Goal: Task Accomplishment & Management: Use online tool/utility

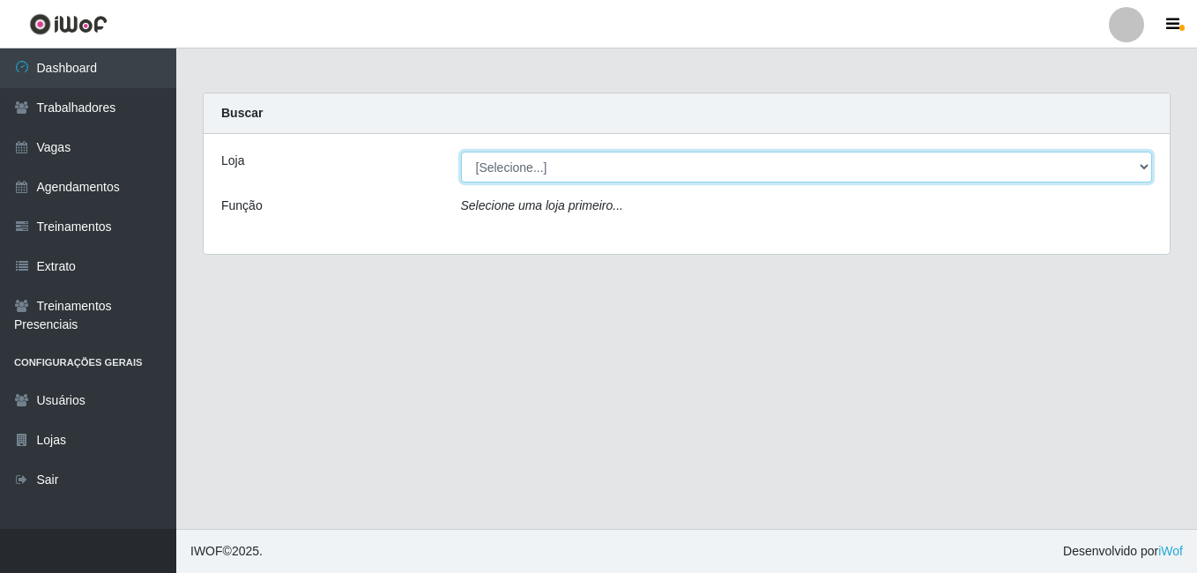
click at [1085, 169] on select "[Selecione...] Extremoz Supermercados" at bounding box center [807, 167] width 692 height 31
select select "519"
click at [461, 152] on select "[Selecione...] Extremoz Supermercados" at bounding box center [807, 167] width 692 height 31
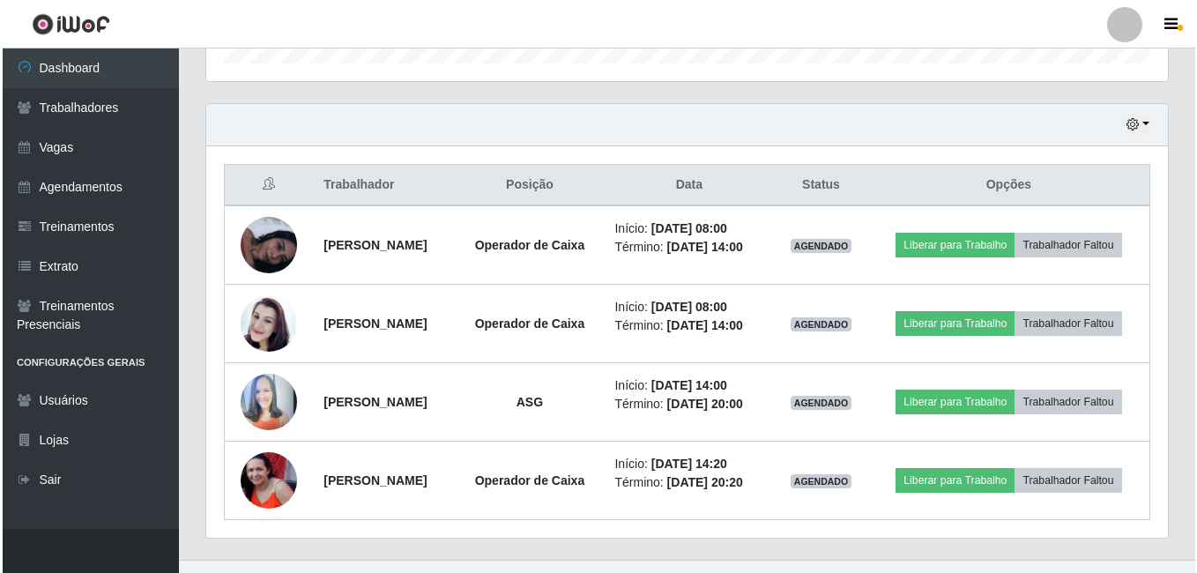
scroll to position [598, 0]
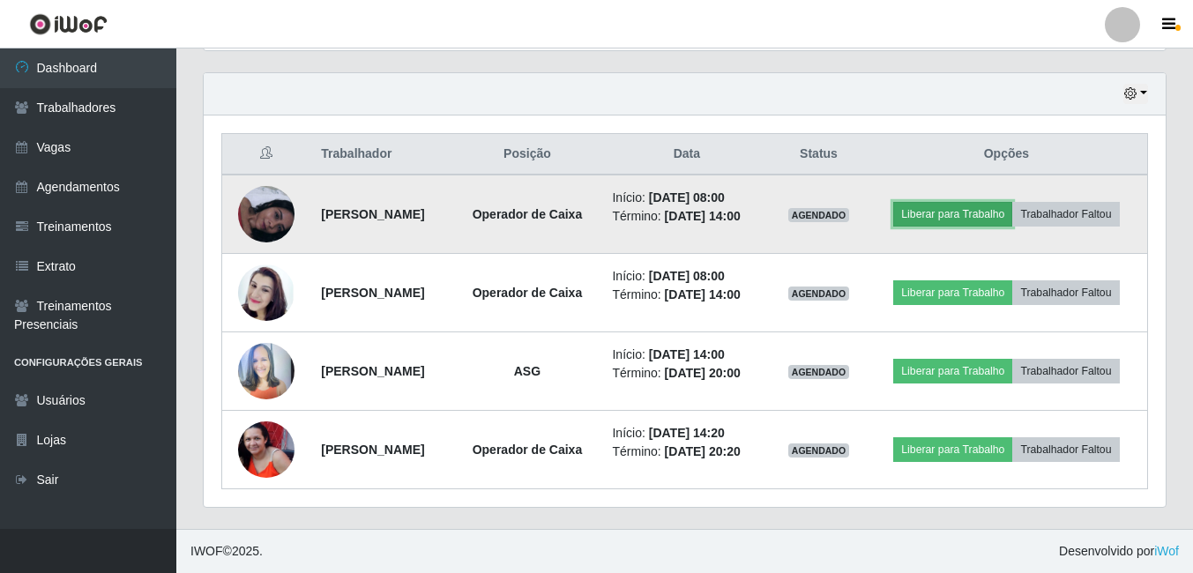
click at [987, 214] on button "Liberar para Trabalho" at bounding box center [952, 214] width 119 height 25
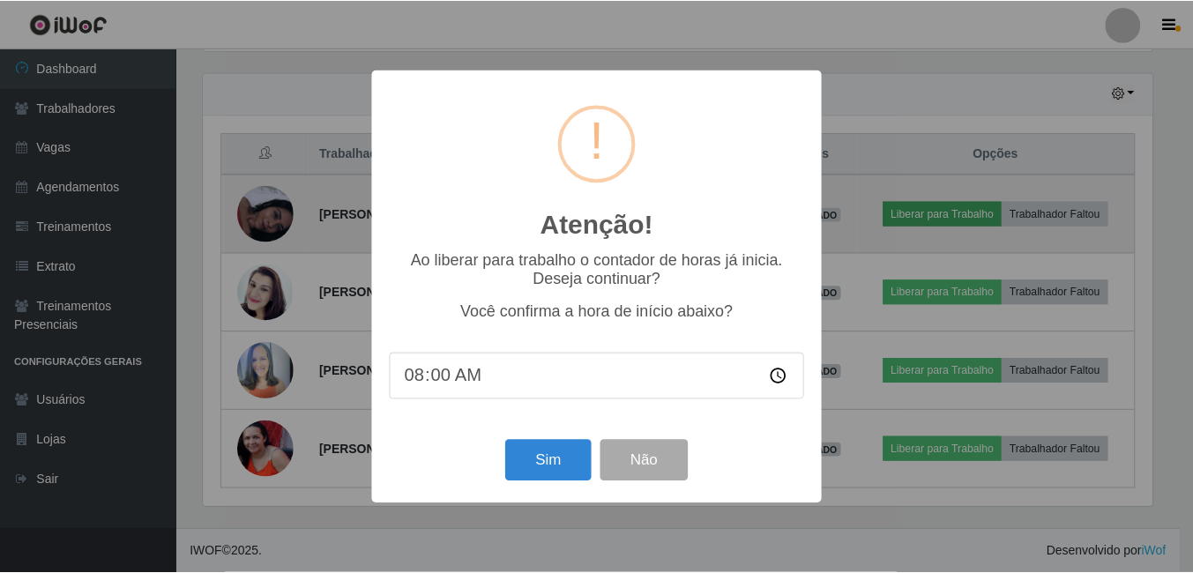
scroll to position [366, 953]
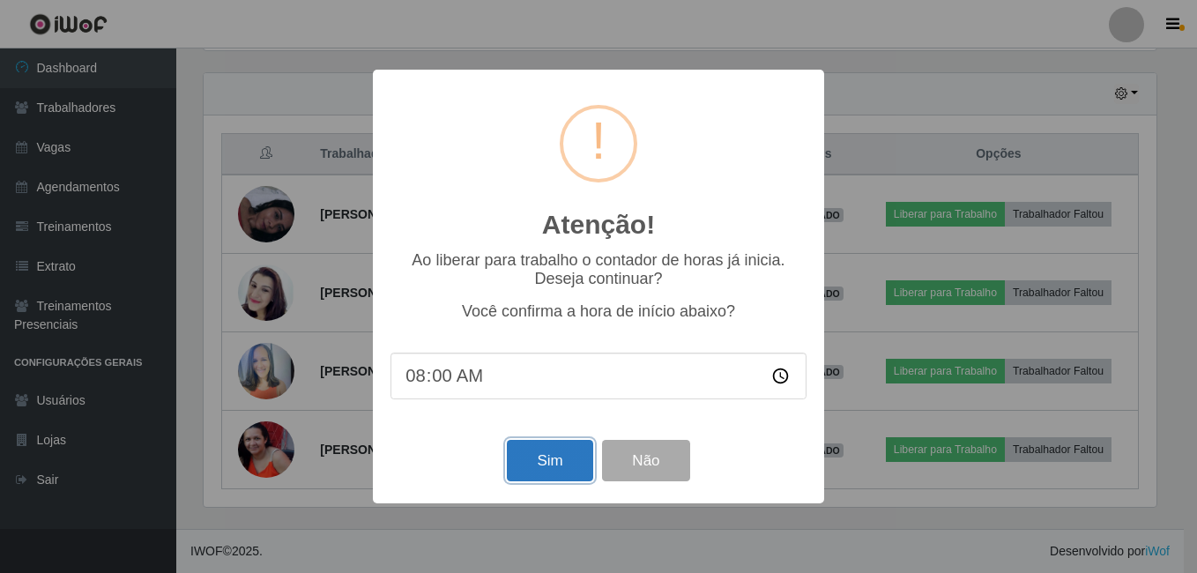
click at [555, 468] on button "Sim" at bounding box center [550, 460] width 86 height 41
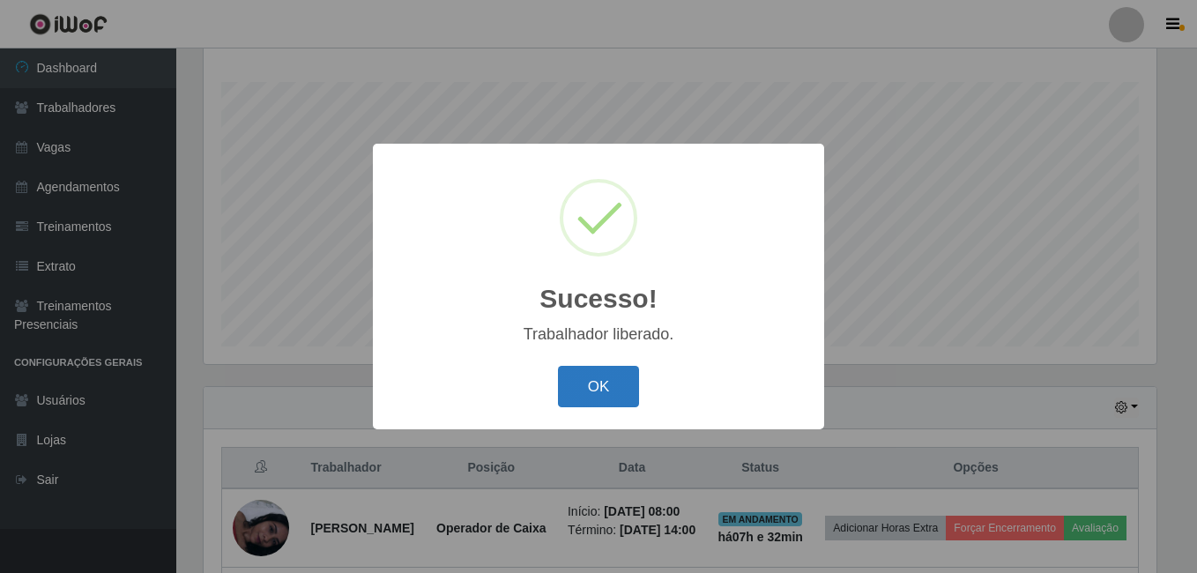
click at [622, 384] on button "OK" at bounding box center [599, 386] width 82 height 41
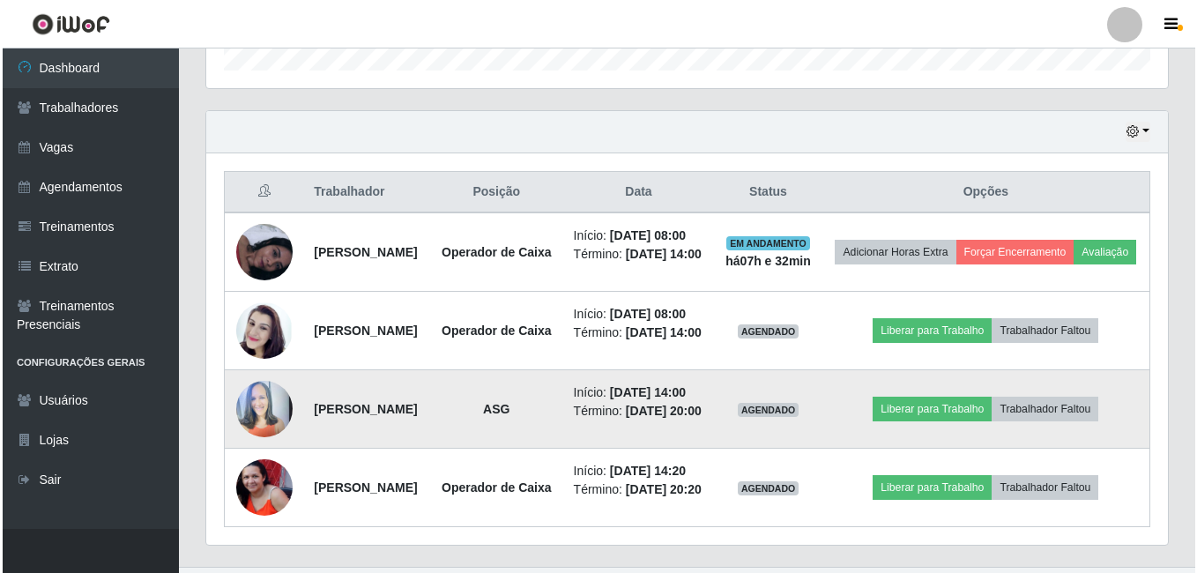
scroll to position [637, 0]
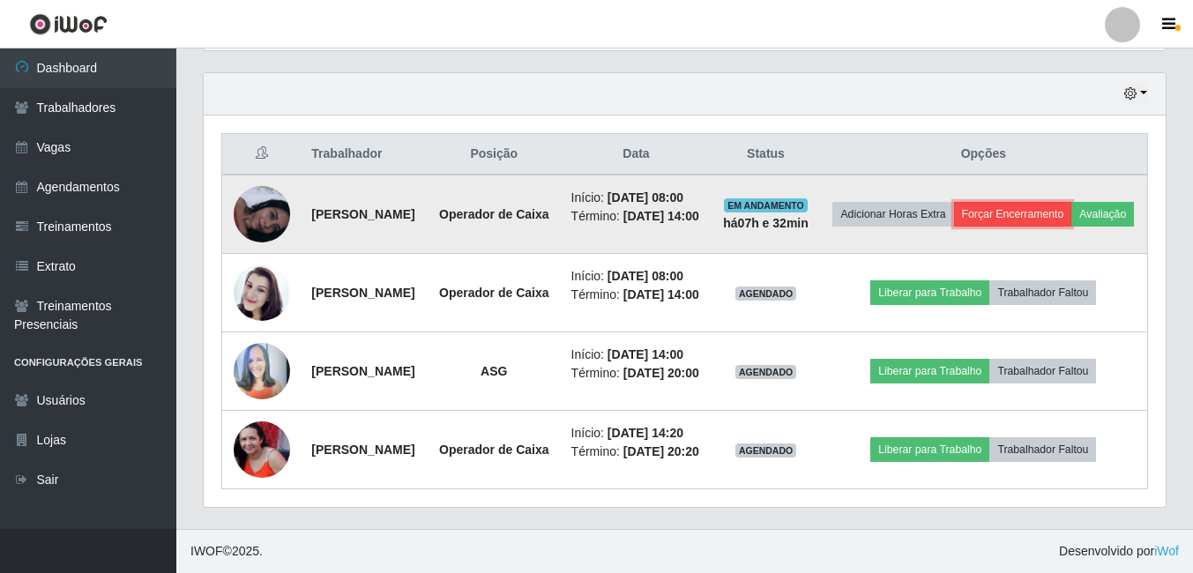
click at [1049, 202] on button "Forçar Encerramento" at bounding box center [1013, 214] width 118 height 25
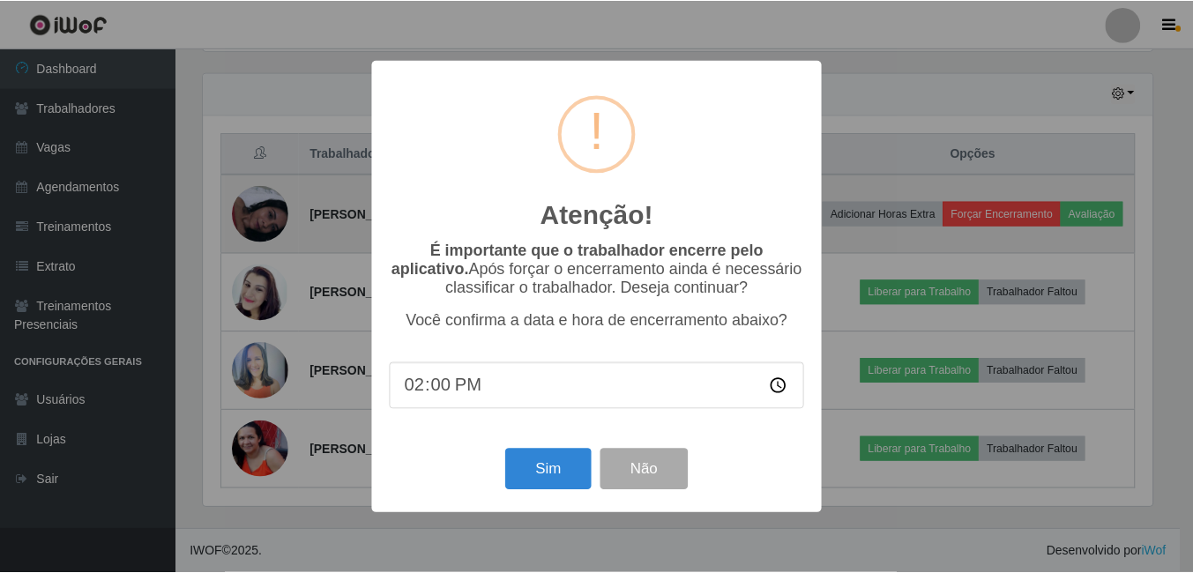
scroll to position [366, 953]
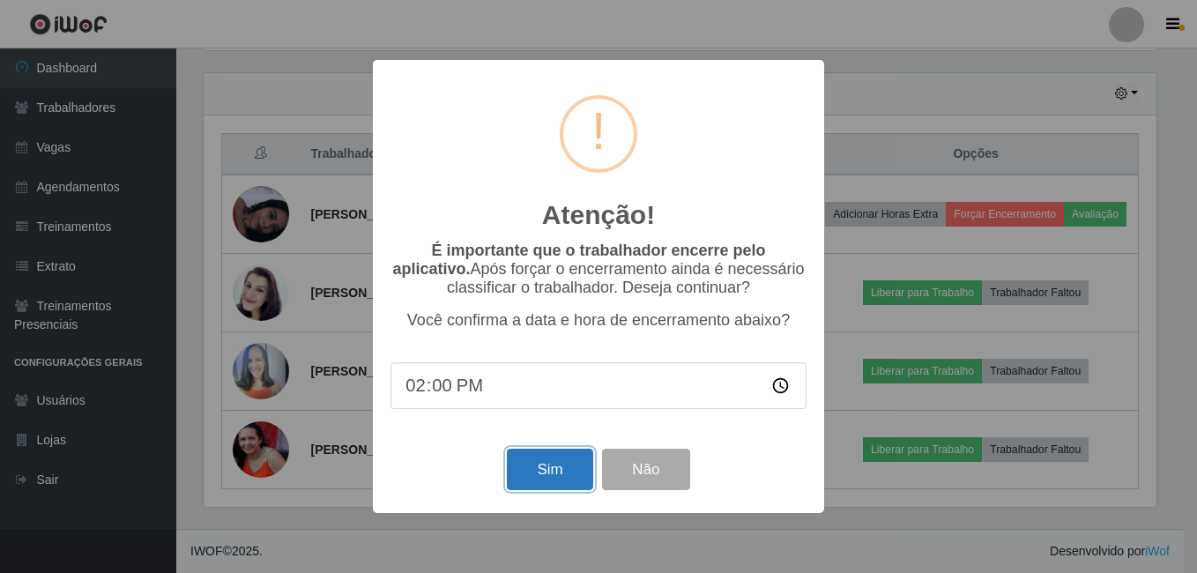
click at [561, 459] on button "Sim" at bounding box center [550, 469] width 86 height 41
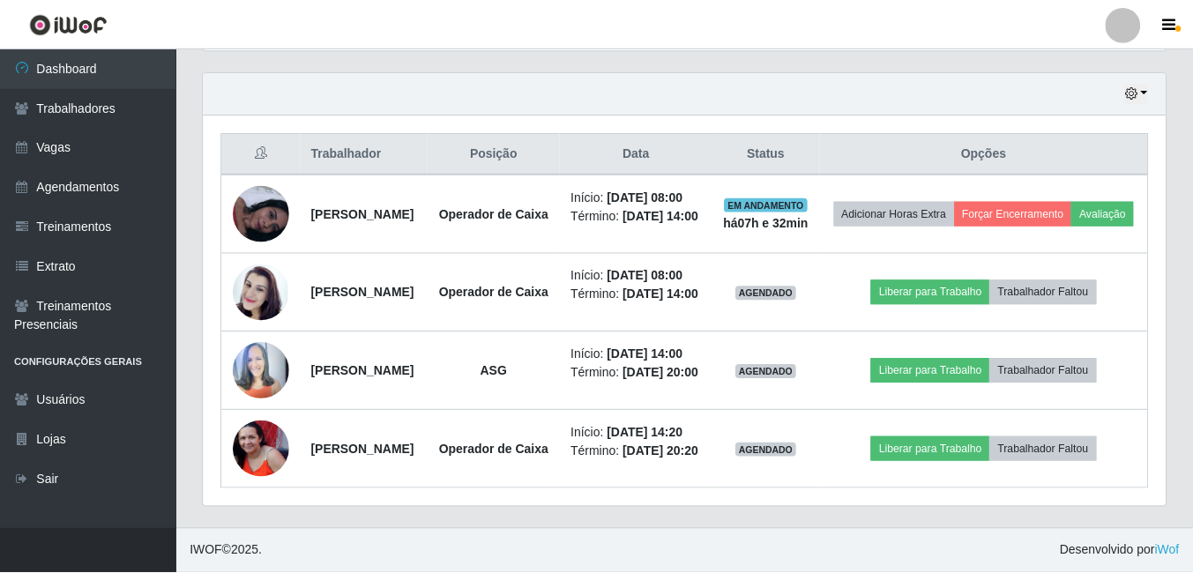
scroll to position [366, 962]
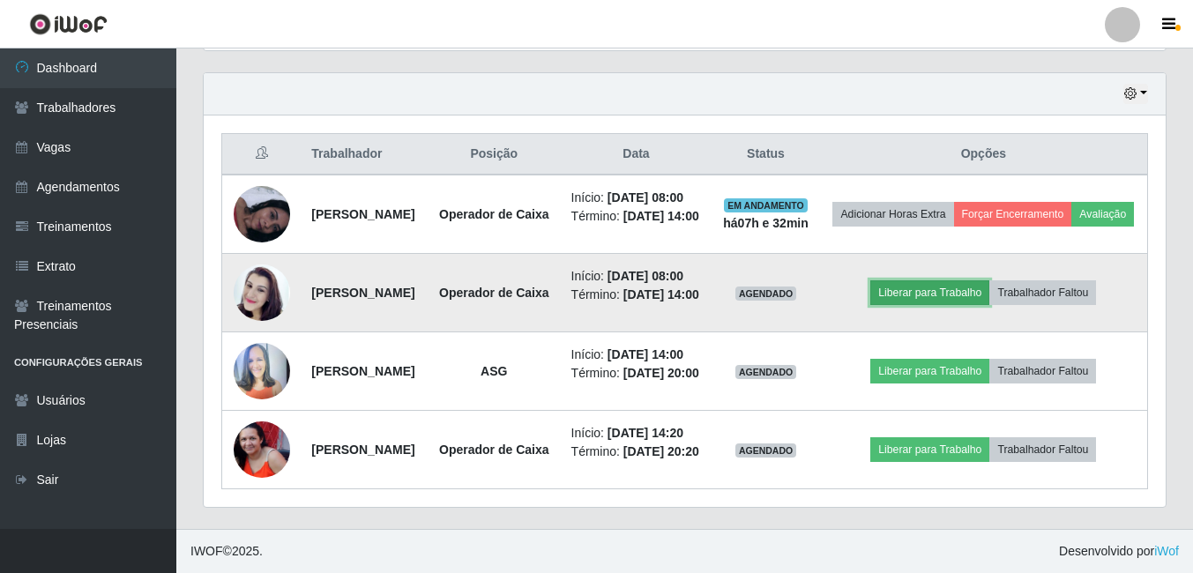
click at [972, 303] on button "Liberar para Trabalho" at bounding box center [929, 292] width 119 height 25
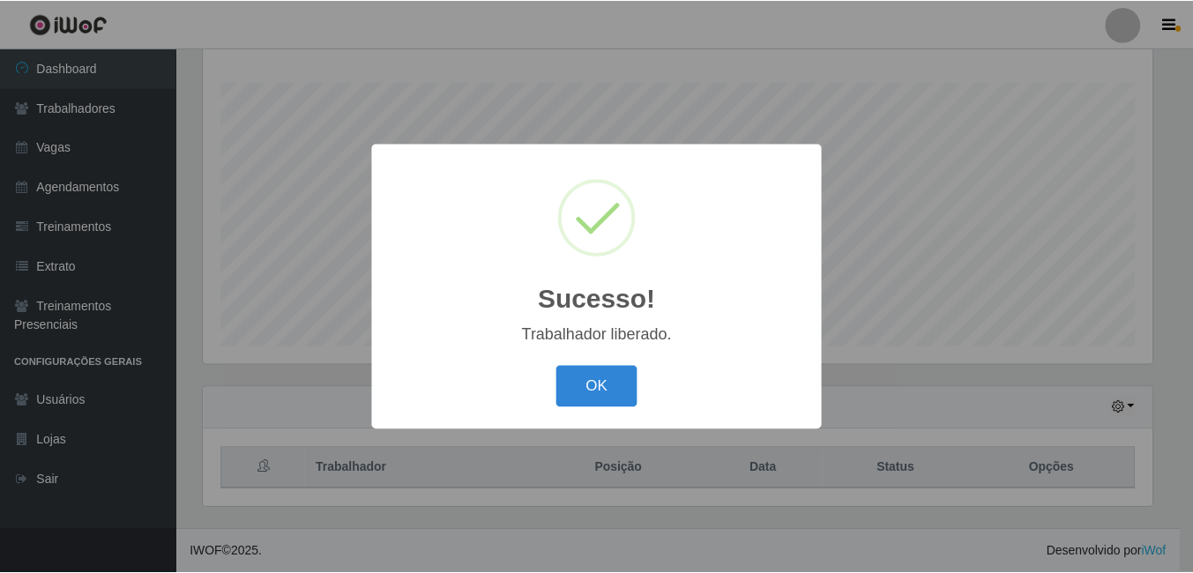
scroll to position [284, 0]
click at [564, 401] on button "OK" at bounding box center [599, 386] width 82 height 41
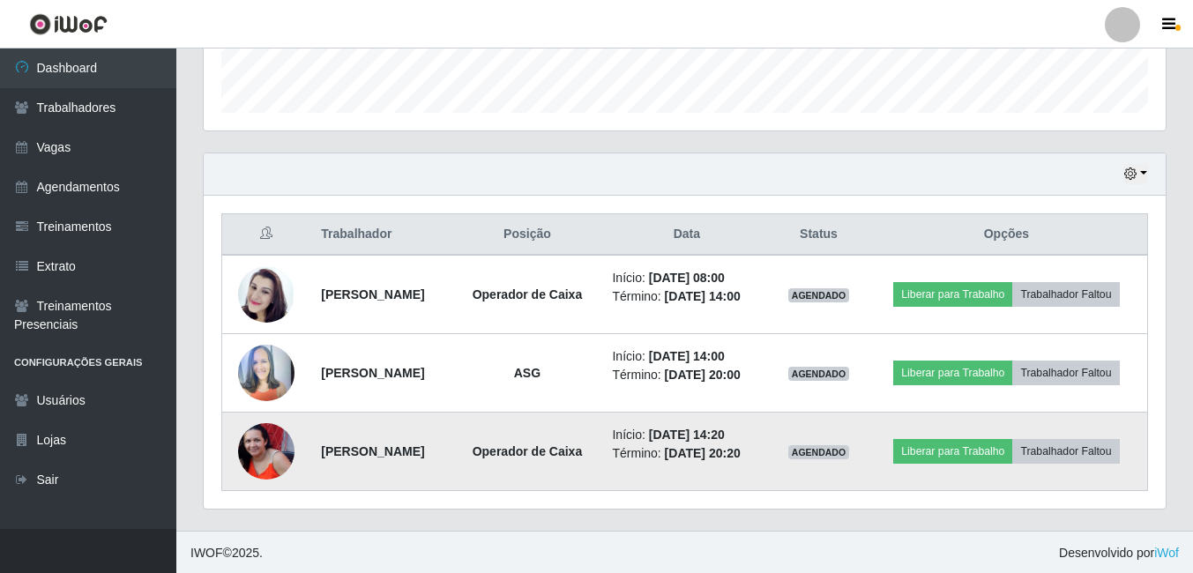
scroll to position [519, 0]
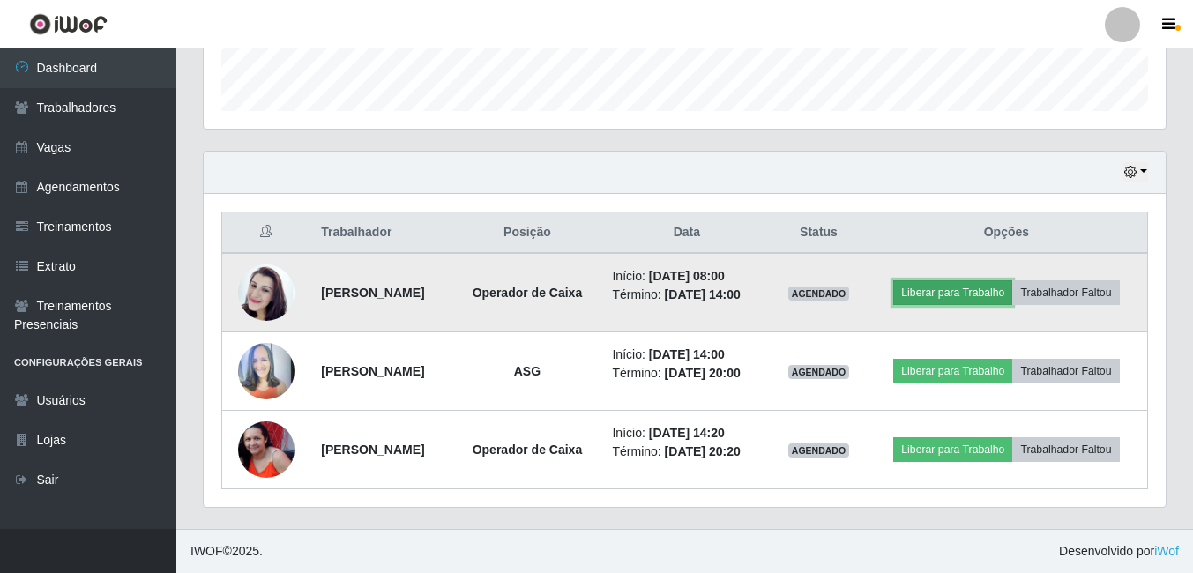
click at [965, 292] on button "Liberar para Trabalho" at bounding box center [952, 292] width 119 height 25
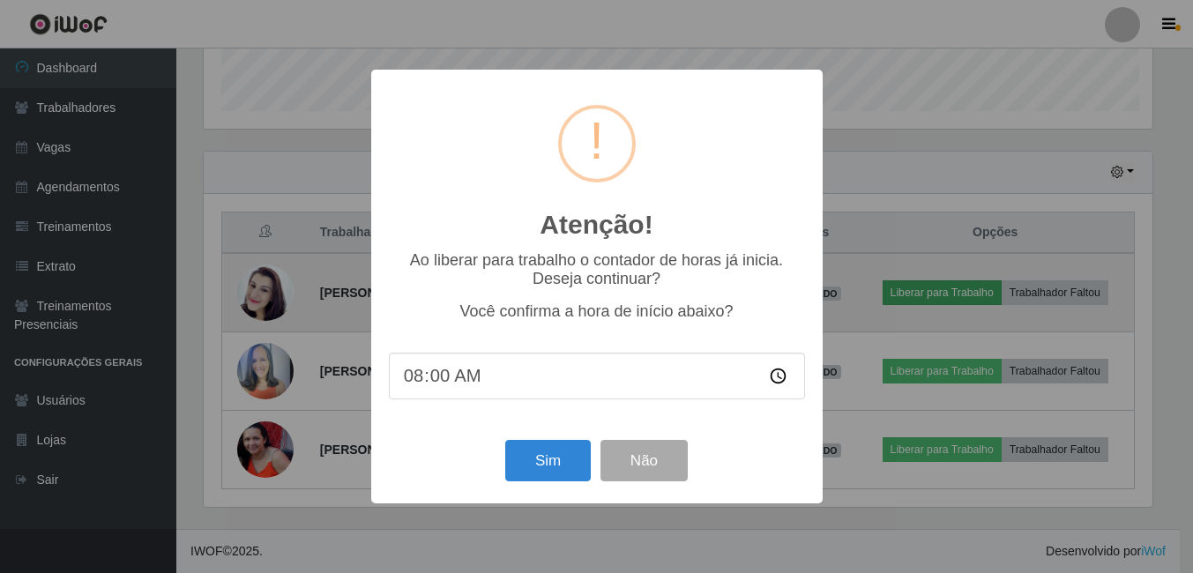
scroll to position [366, 953]
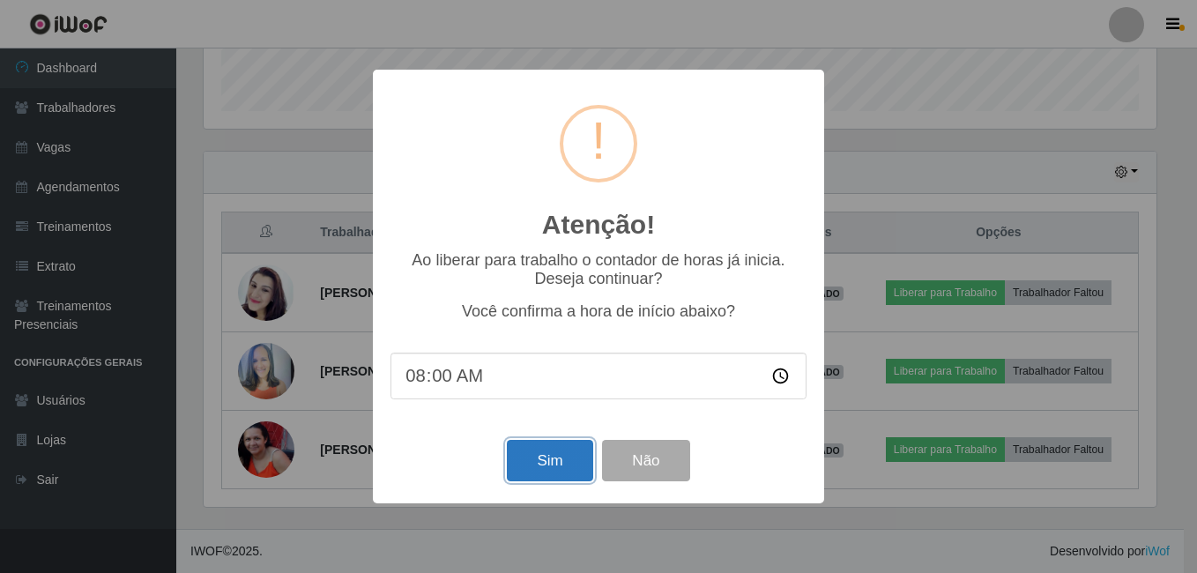
click at [536, 451] on button "Sim" at bounding box center [550, 460] width 86 height 41
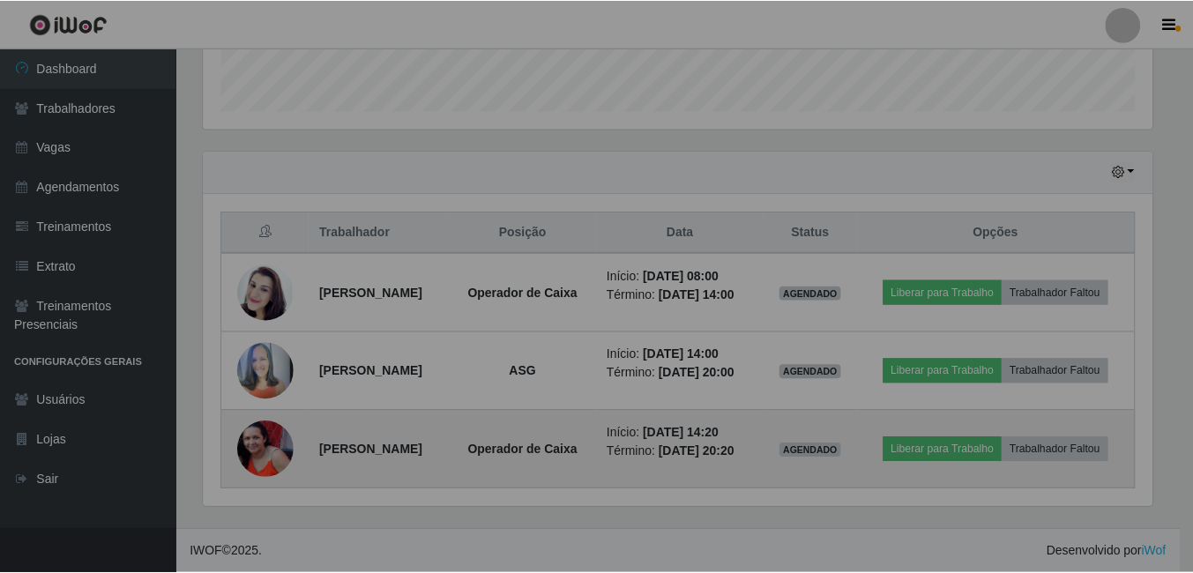
scroll to position [366, 962]
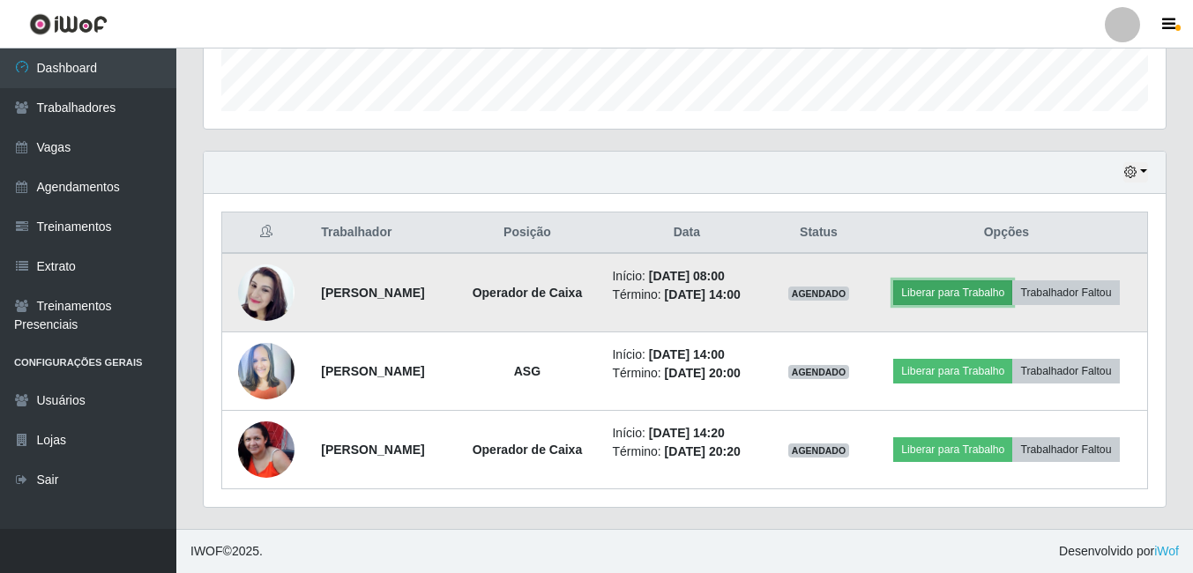
click at [1001, 292] on button "Liberar para Trabalho" at bounding box center [952, 292] width 119 height 25
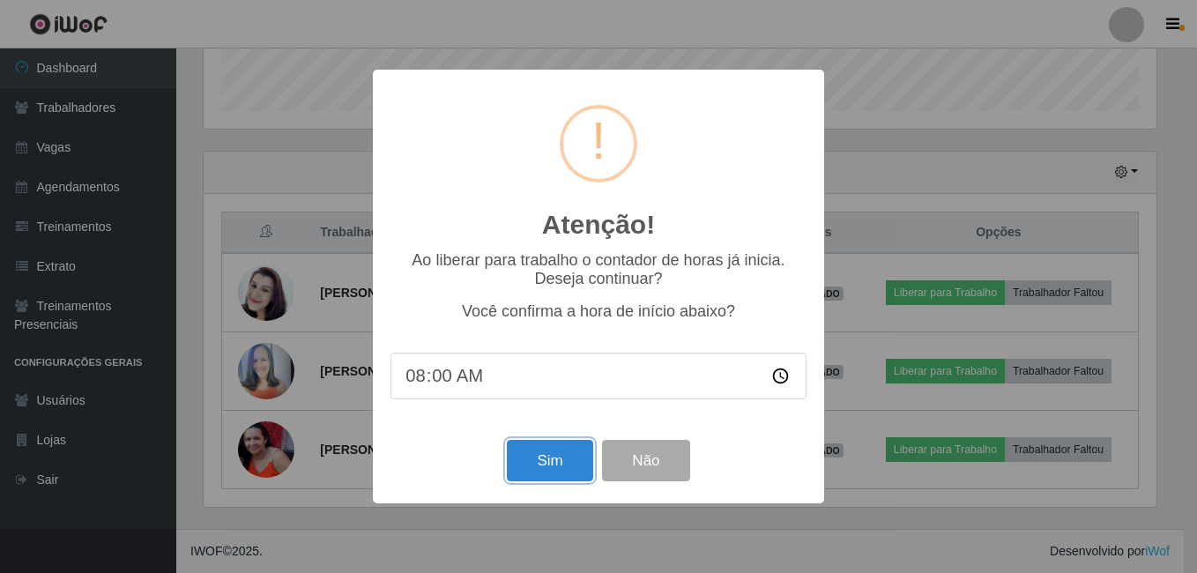
click at [548, 457] on button "Sim" at bounding box center [550, 460] width 86 height 41
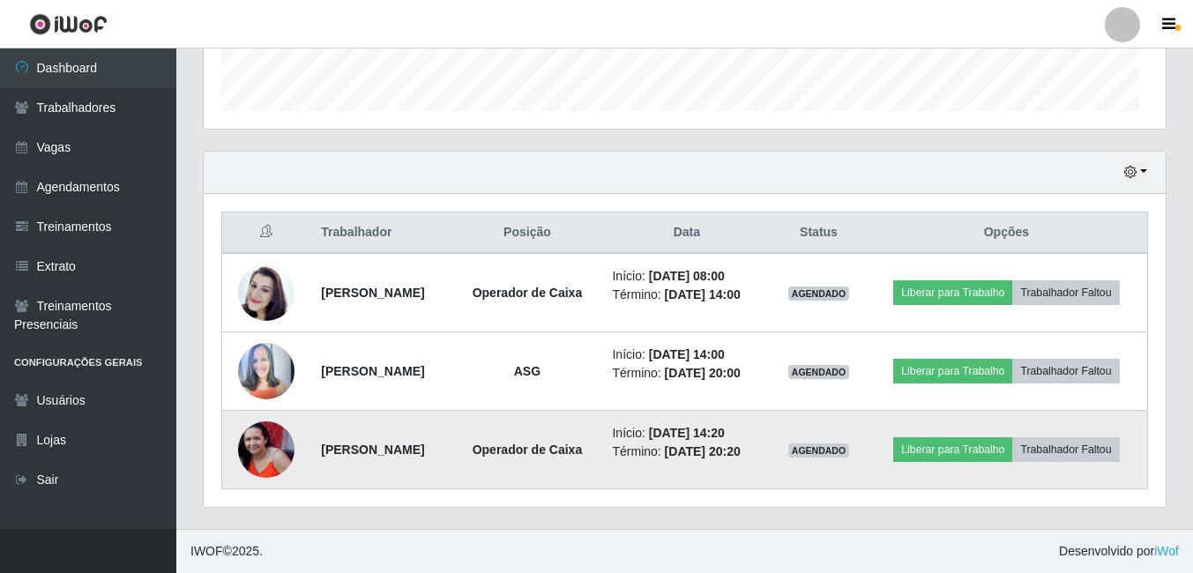
scroll to position [0, 0]
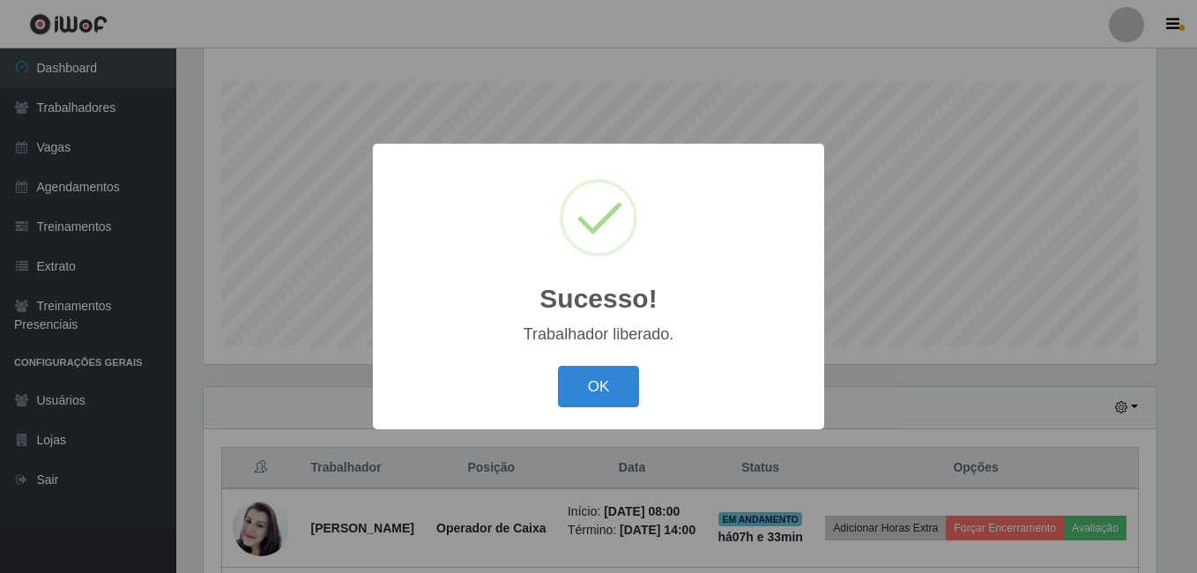
click at [610, 392] on button "OK" at bounding box center [599, 386] width 82 height 41
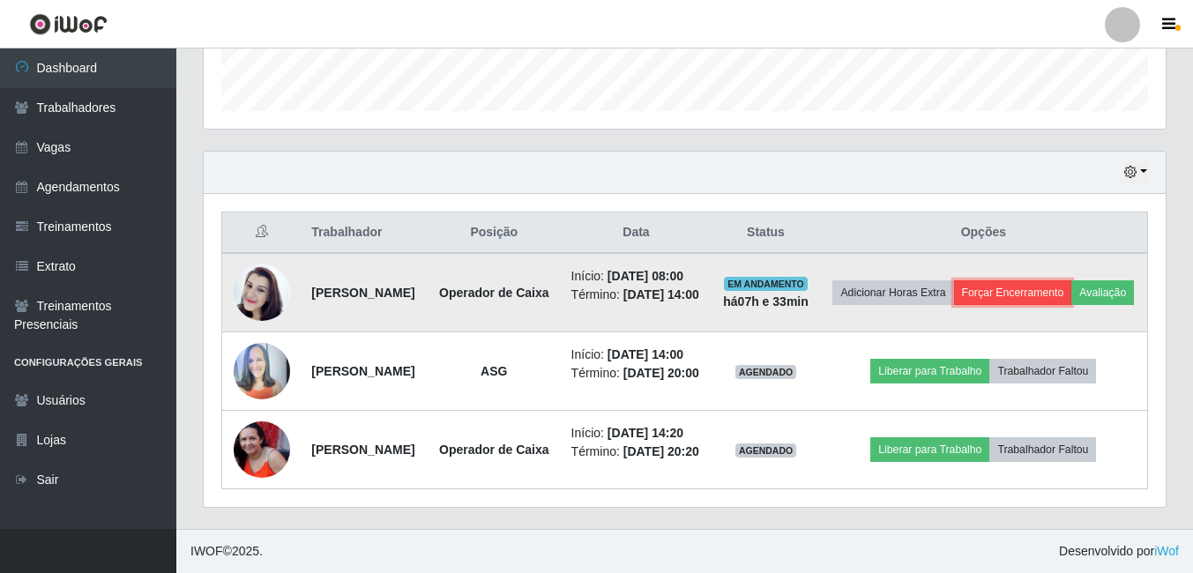
click at [1072, 280] on button "Forçar Encerramento" at bounding box center [1013, 292] width 118 height 25
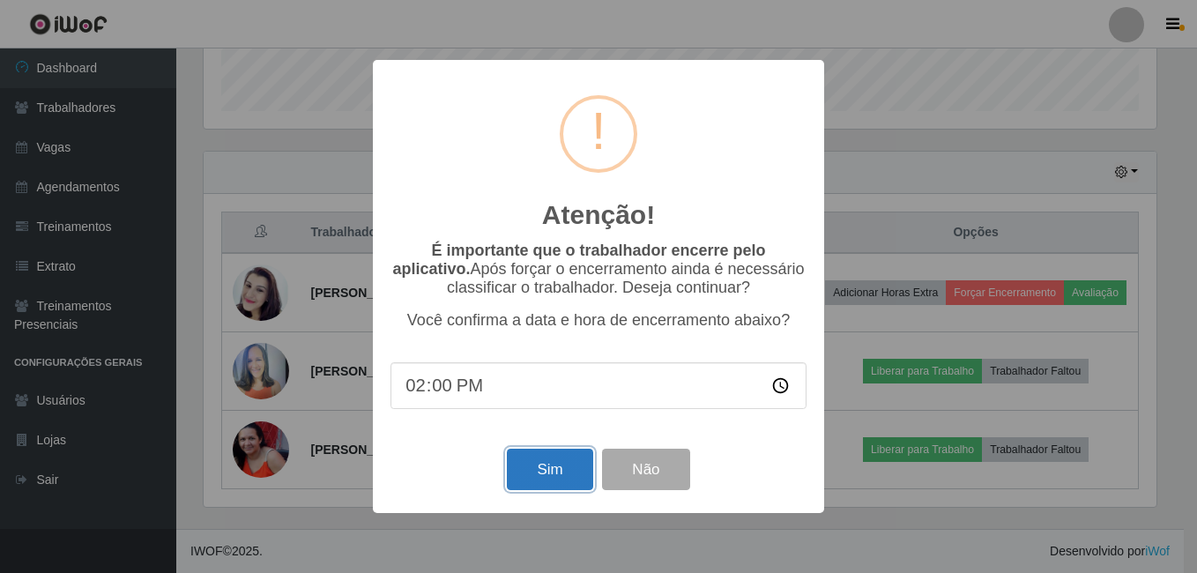
drag, startPoint x: 531, startPoint y: 484, endPoint x: 538, endPoint y: 477, distance: 10.0
click at [538, 477] on button "Sim" at bounding box center [550, 469] width 86 height 41
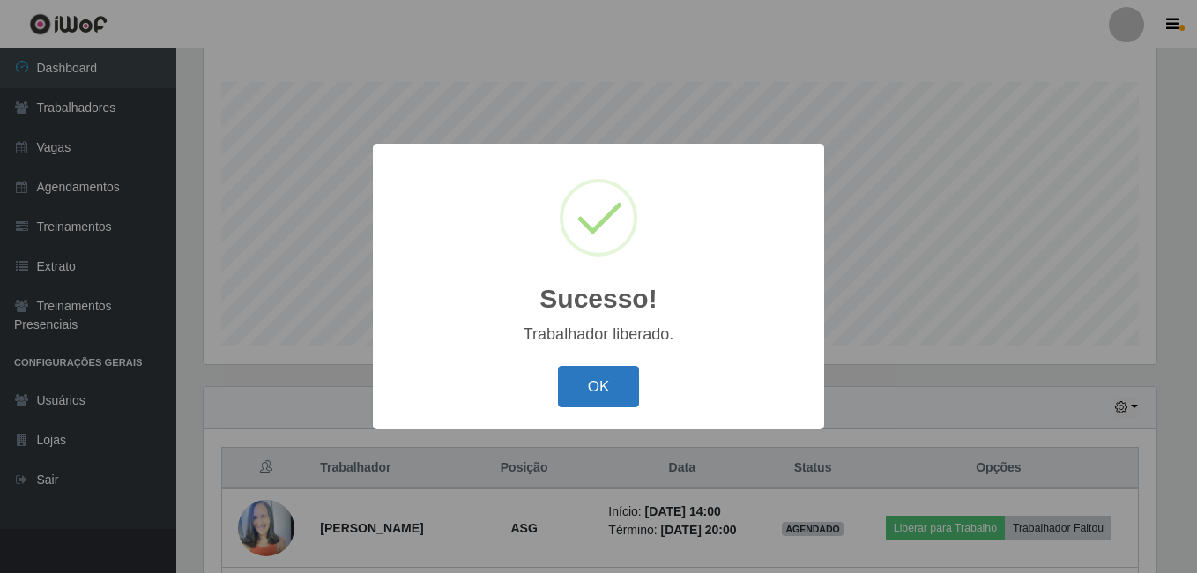
click at [617, 384] on button "OK" at bounding box center [599, 386] width 82 height 41
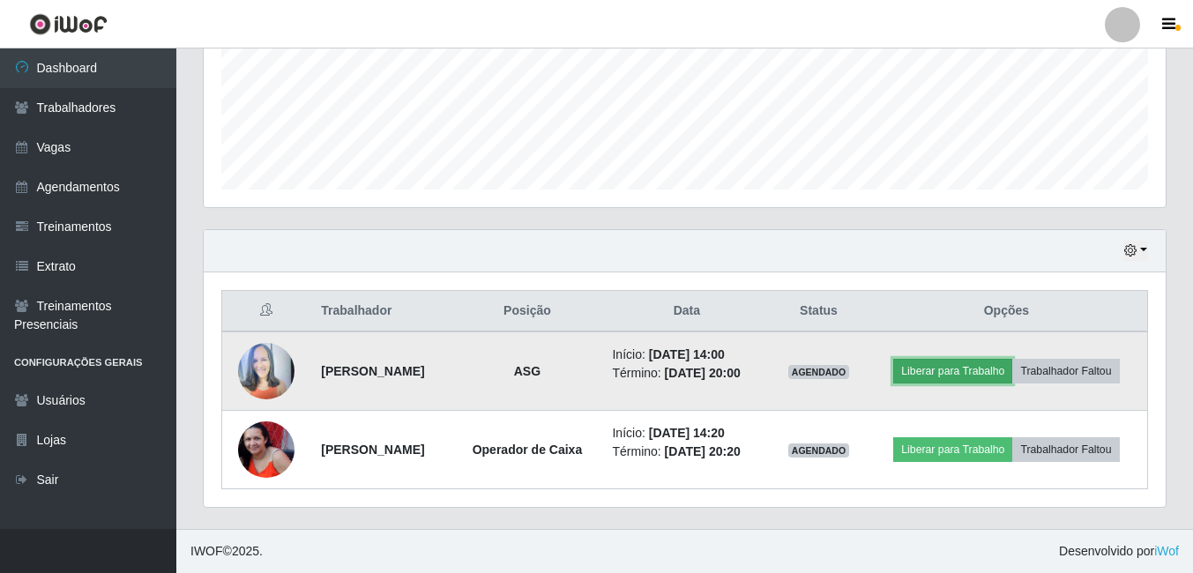
click at [952, 370] on button "Liberar para Trabalho" at bounding box center [952, 371] width 119 height 25
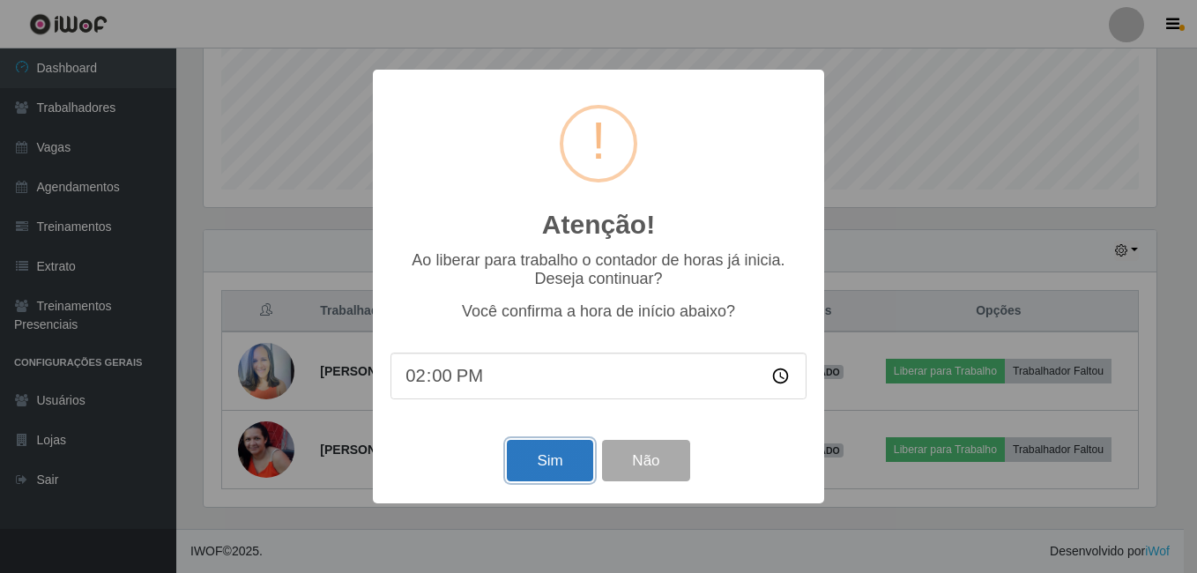
click at [549, 459] on button "Sim" at bounding box center [550, 460] width 86 height 41
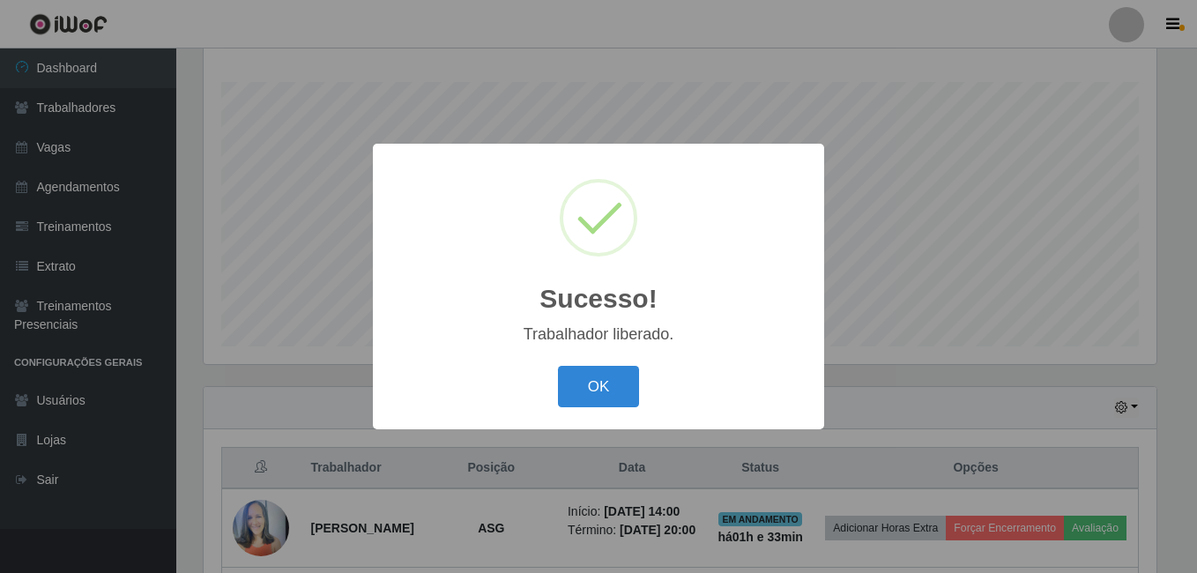
click at [591, 366] on div "OK Cancel" at bounding box center [599, 387] width 416 height 50
click at [570, 379] on button "OK" at bounding box center [599, 386] width 82 height 41
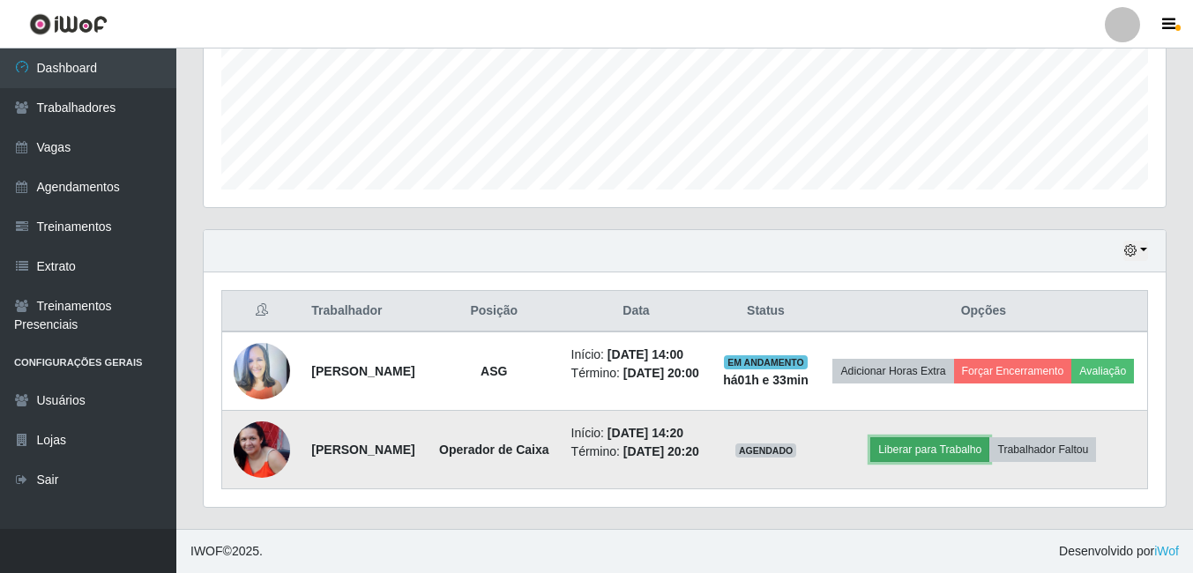
click at [934, 444] on button "Liberar para Trabalho" at bounding box center [929, 449] width 119 height 25
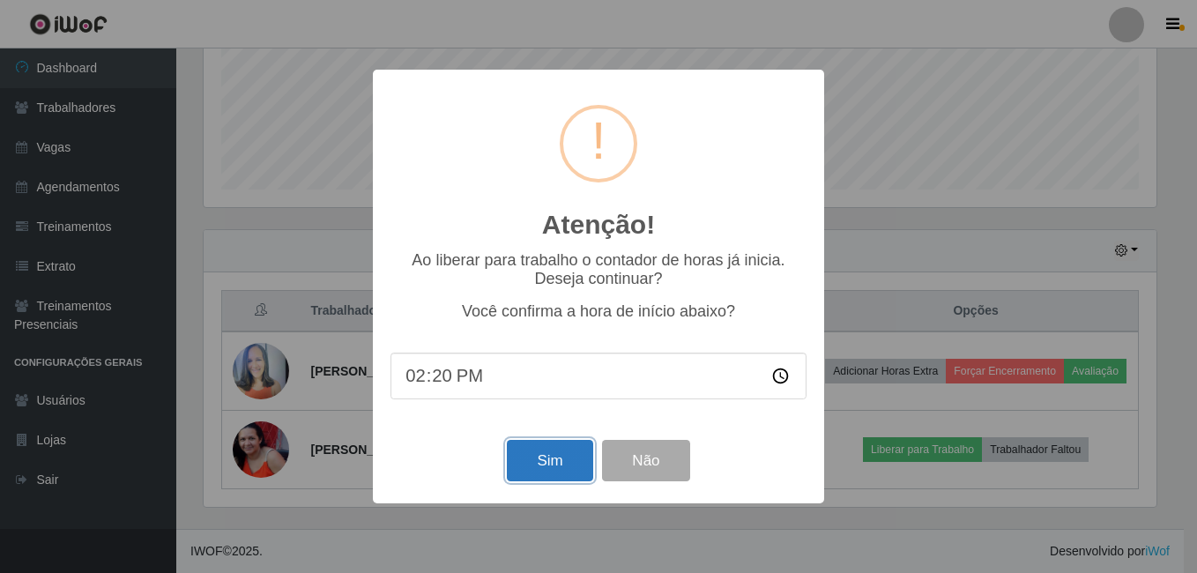
click at [528, 459] on button "Sim" at bounding box center [550, 460] width 86 height 41
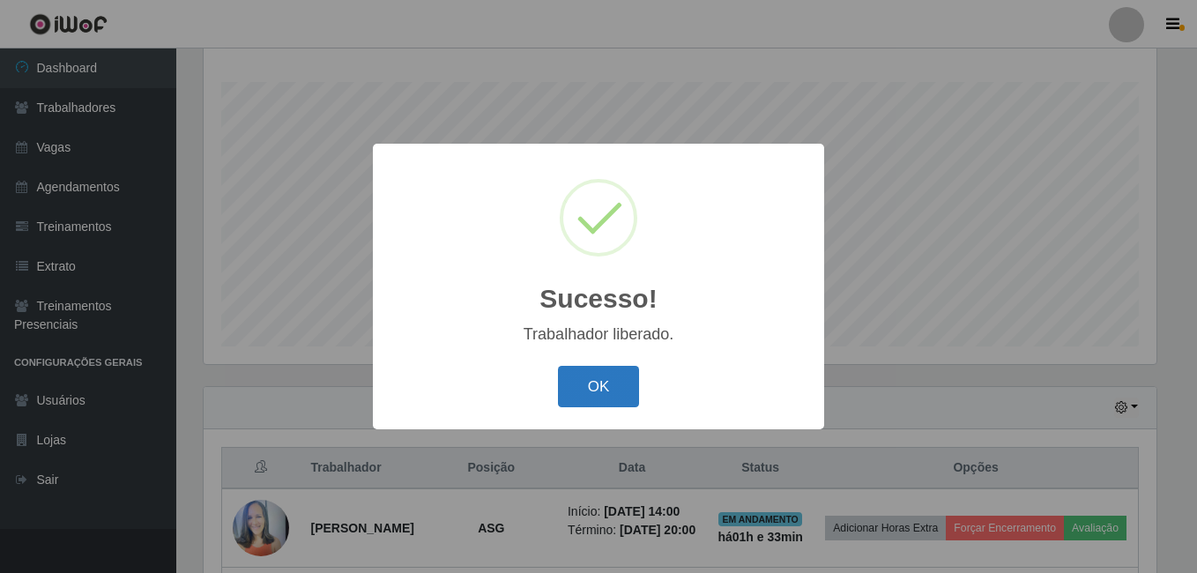
click at [623, 391] on button "OK" at bounding box center [599, 386] width 82 height 41
